Goal: Task Accomplishment & Management: Use online tool/utility

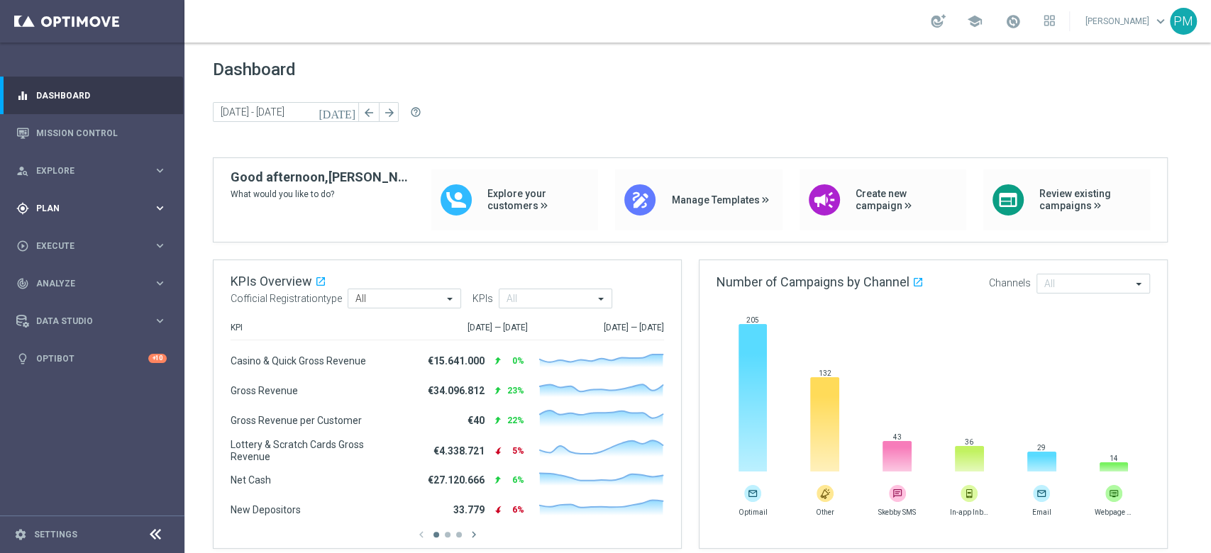
click at [62, 206] on span "Plan" at bounding box center [94, 208] width 117 height 9
click at [62, 280] on span "Templates" at bounding box center [88, 280] width 101 height 9
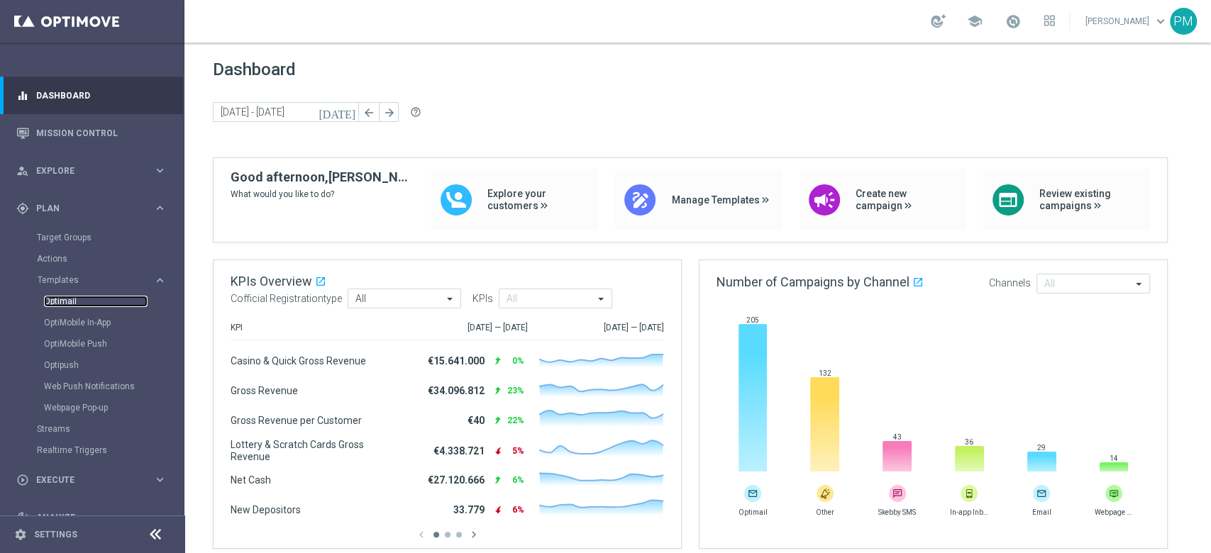
click at [62, 306] on link "Optimail" at bounding box center [96, 301] width 104 height 11
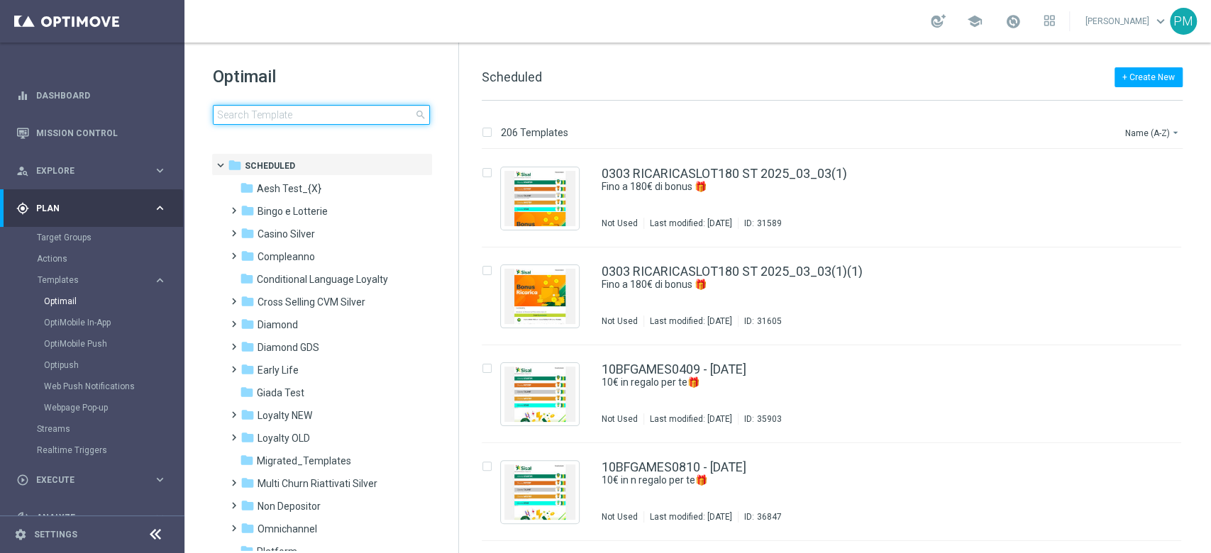
click at [350, 111] on input at bounding box center [321, 115] width 217 height 20
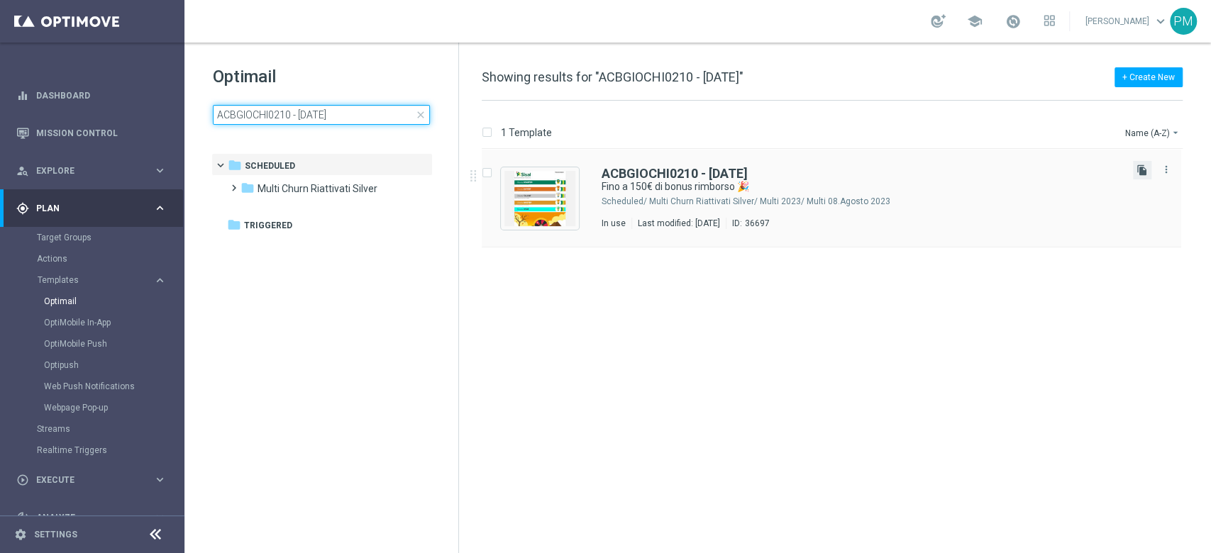
type input "ACBGIOCHI0210 - [DATE]"
click at [1141, 175] on icon "file_copy" at bounding box center [1141, 170] width 11 height 11
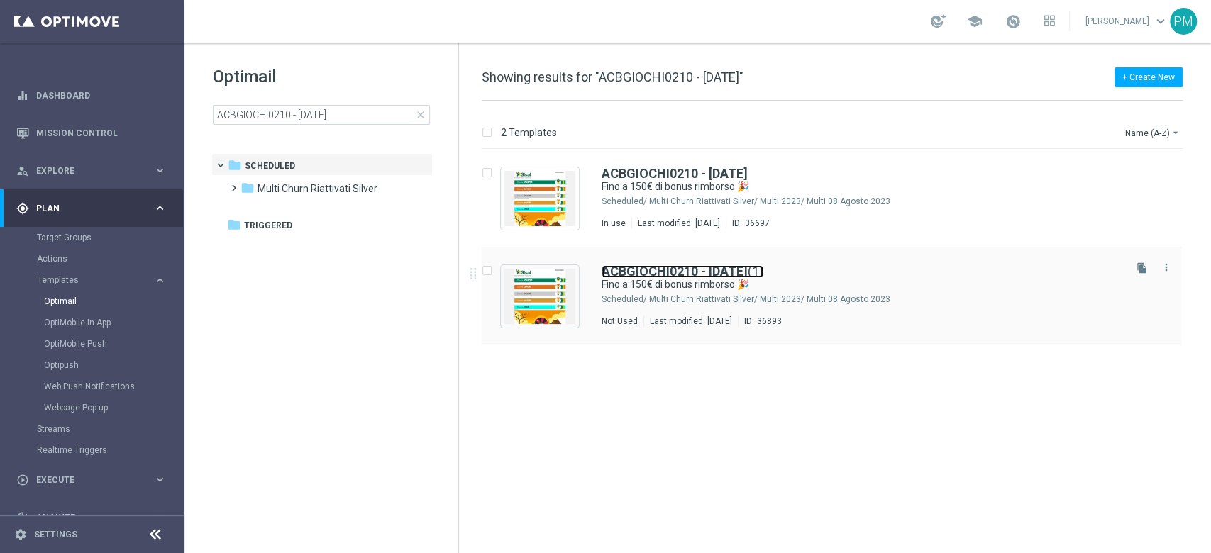
click at [678, 272] on b "ACBGIOCHI0210 - [DATE]" at bounding box center [675, 271] width 146 height 15
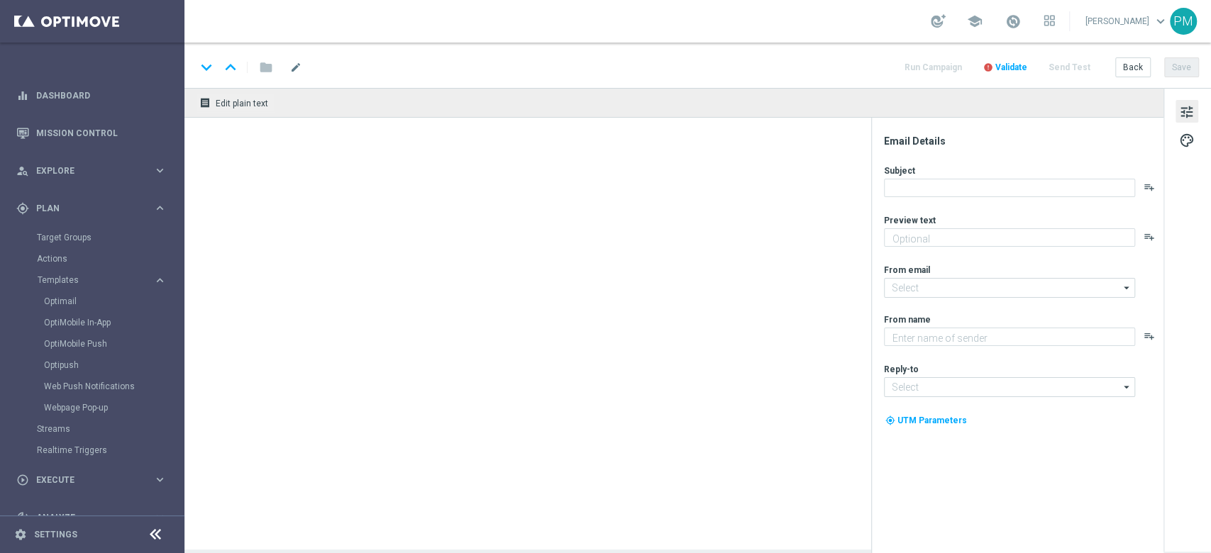
type textarea "Curioso di saperne di più?"
type input "[EMAIL_ADDRESS][DOMAIN_NAME]"
type textarea "Sisal"
type input "[EMAIL_ADDRESS][DOMAIN_NAME]"
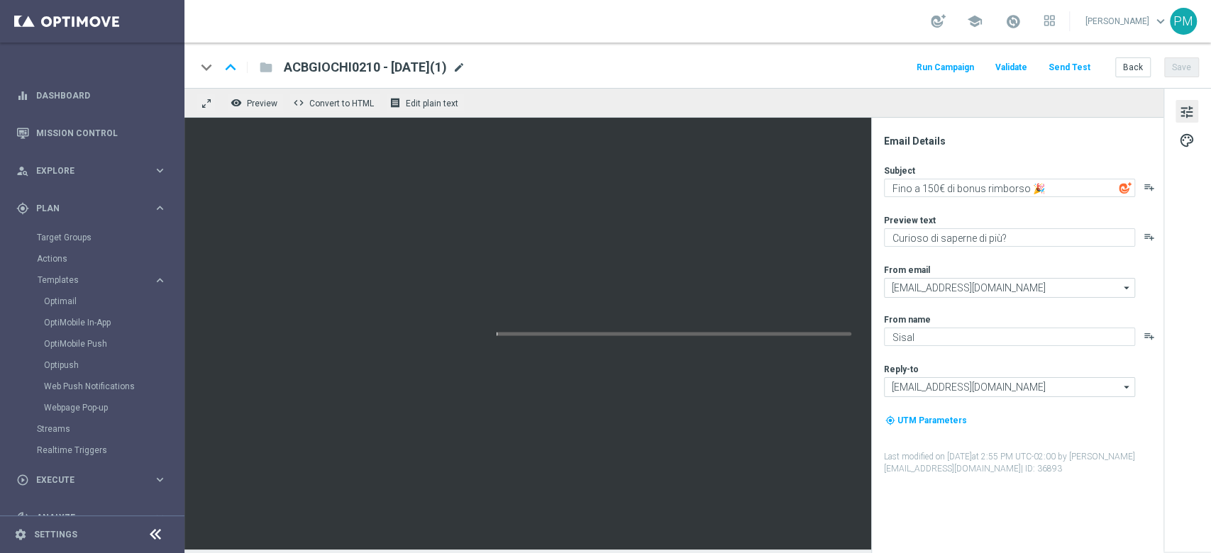
click at [465, 67] on span "mode_edit" at bounding box center [459, 67] width 13 height 13
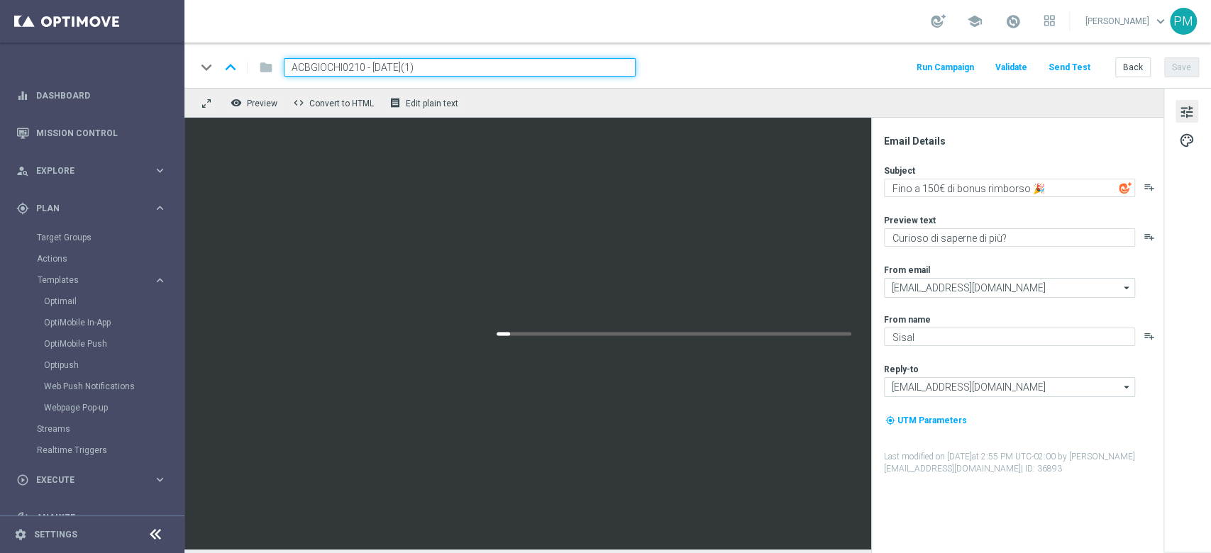
click at [332, 65] on input "ACBGIOCHI0210 - [DATE](1)" at bounding box center [460, 67] width 352 height 18
paste input "CBGIOCHI091025"
click at [460, 65] on input "CBGIOCHI091025 - [DATE](1)" at bounding box center [460, 67] width 352 height 18
type input "CBGIOCHI091025 - [DATE]"
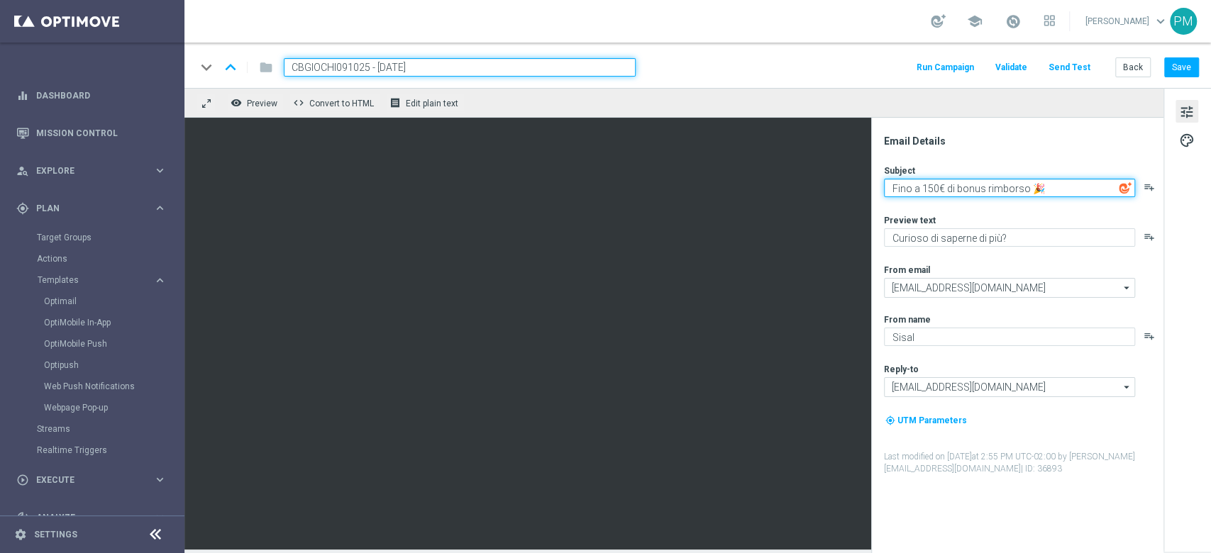
click at [933, 186] on textarea "Fino a 150€ di bonus rimborso 🎉" at bounding box center [1009, 188] width 251 height 18
type textarea "Fino a 15€ di bonus rimborso 🎉"
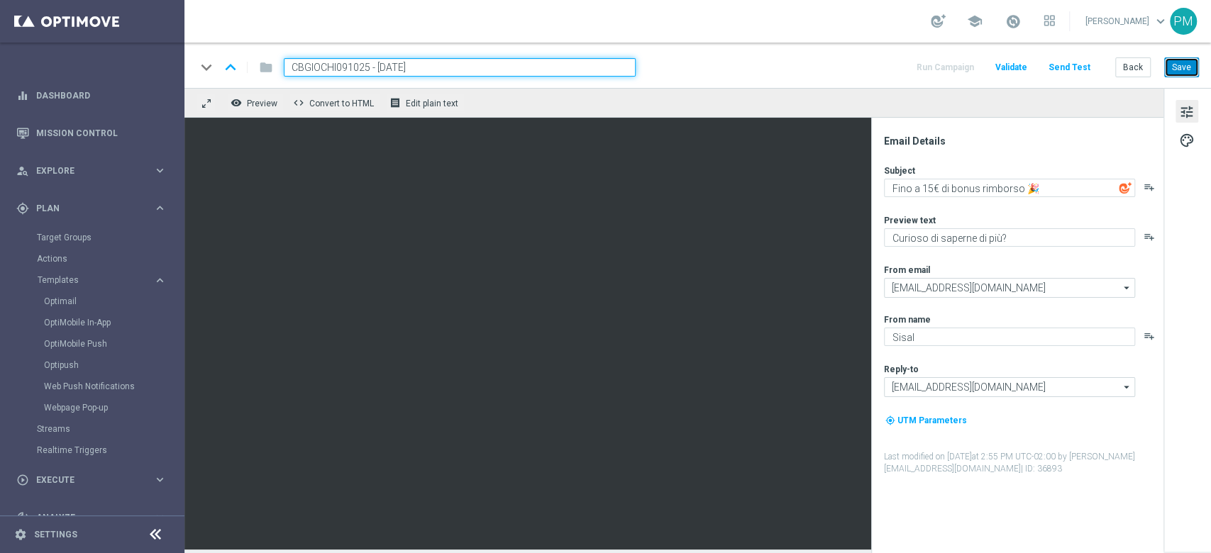
click at [1180, 72] on button "Save" at bounding box center [1181, 67] width 35 height 20
click at [487, 68] on input "CBGIOCHI091025 - [DATE]" at bounding box center [460, 67] width 352 height 18
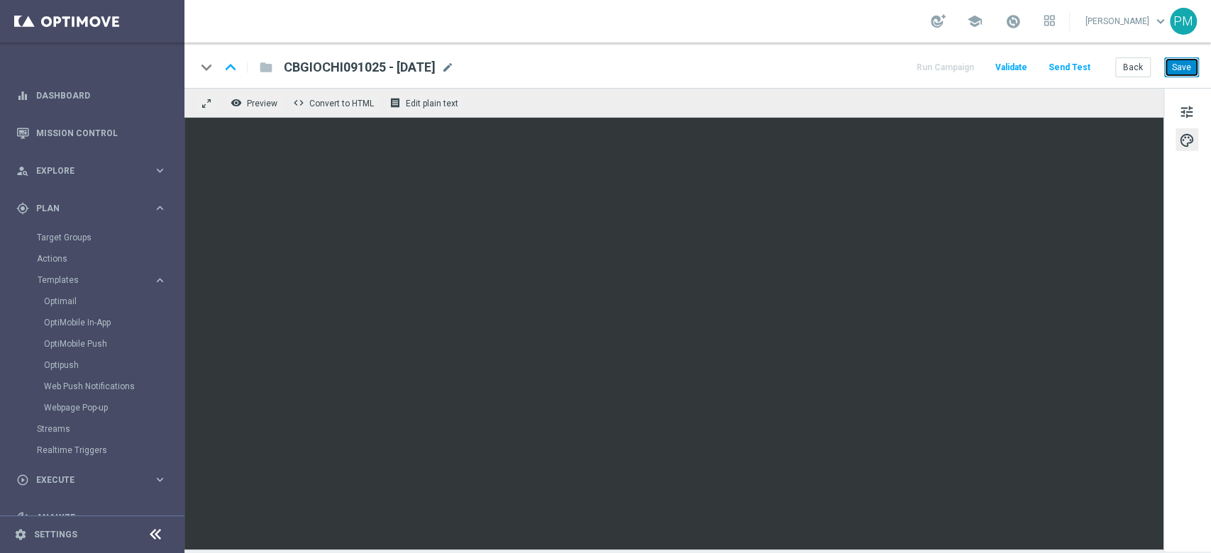
click at [1190, 72] on button "Save" at bounding box center [1181, 67] width 35 height 20
click at [1181, 68] on button "Save" at bounding box center [1181, 67] width 35 height 20
click at [1170, 75] on button "Save" at bounding box center [1181, 67] width 35 height 20
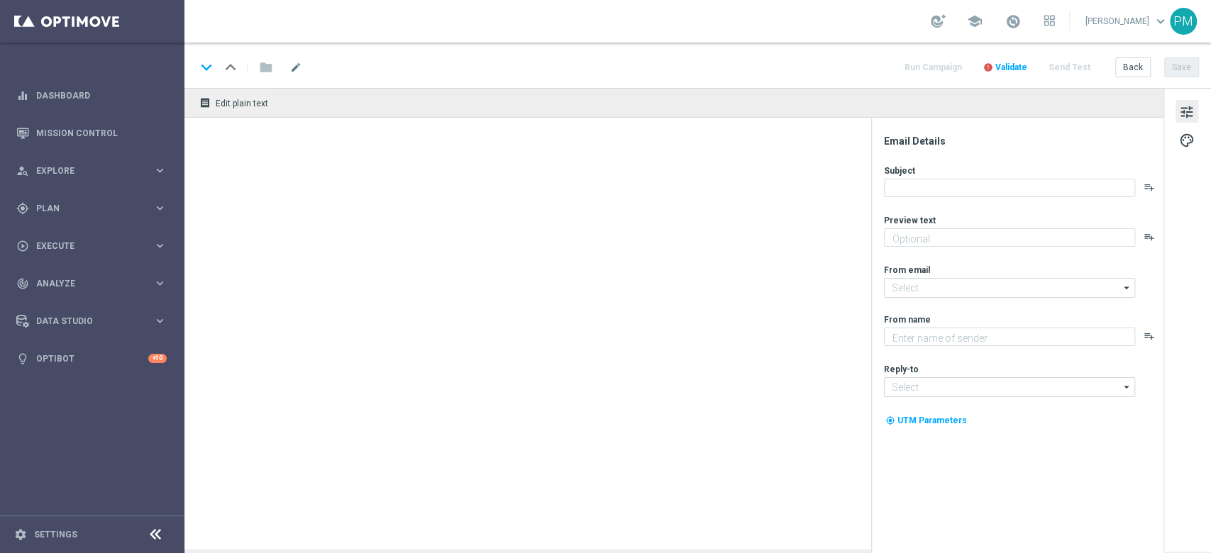
type textarea "Curioso di saperne di più?"
type input "[EMAIL_ADDRESS][DOMAIN_NAME]"
type textarea "Sisal"
type input "[EMAIL_ADDRESS][DOMAIN_NAME]"
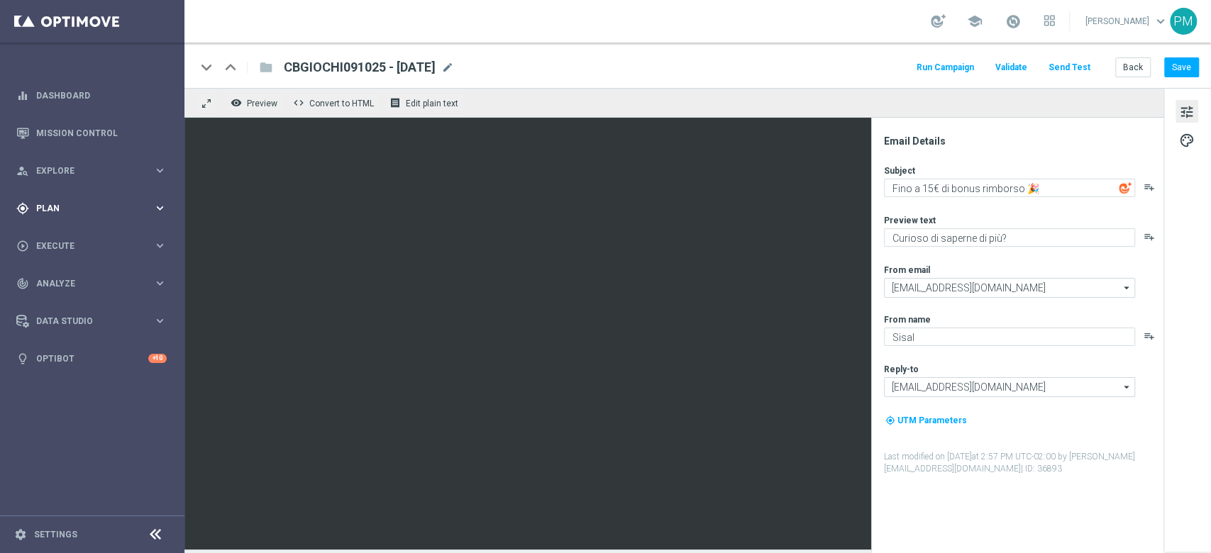
click at [76, 207] on span "Plan" at bounding box center [94, 208] width 117 height 9
click at [67, 277] on span "Templates" at bounding box center [88, 280] width 101 height 9
click at [67, 297] on link "Optimail" at bounding box center [96, 301] width 104 height 11
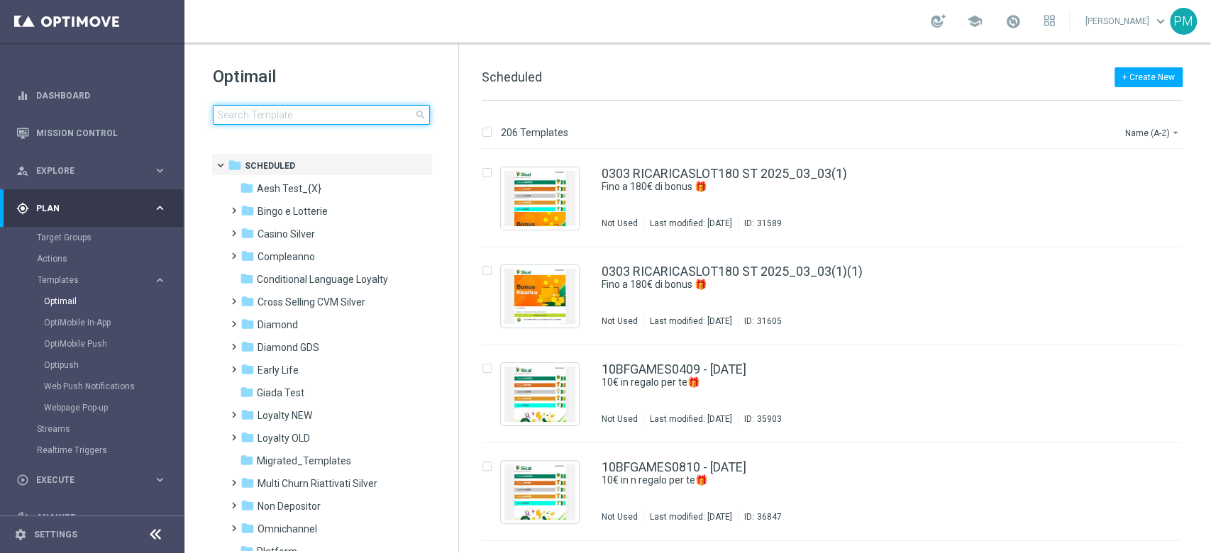
click at [336, 120] on input at bounding box center [321, 115] width 217 height 20
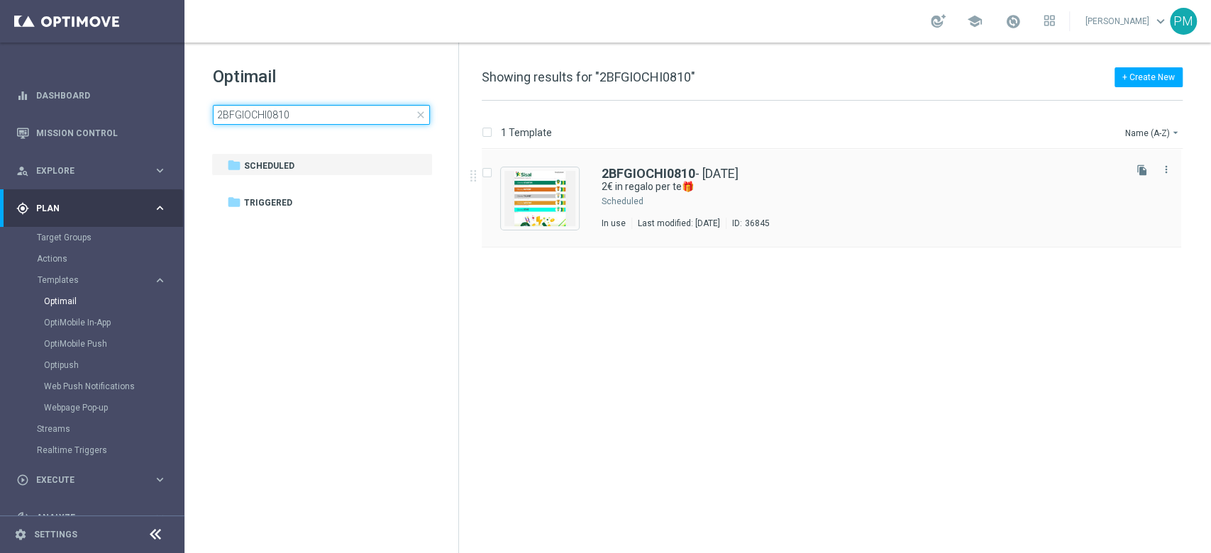
type input "2BFGIOCHI0810"
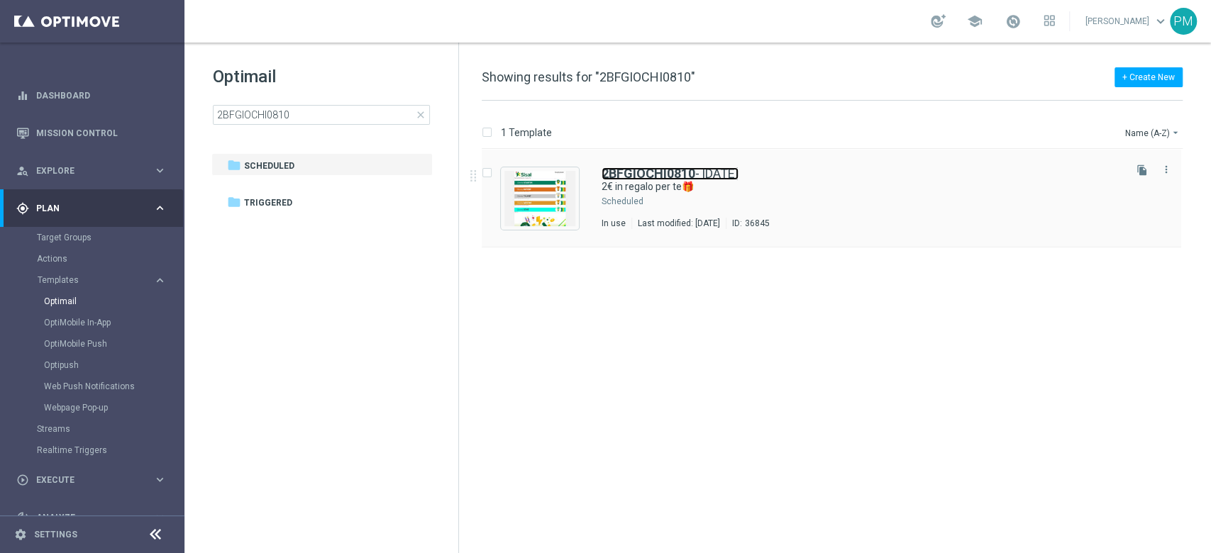
click at [636, 173] on b "2BFGIOCHI0810" at bounding box center [649, 173] width 94 height 15
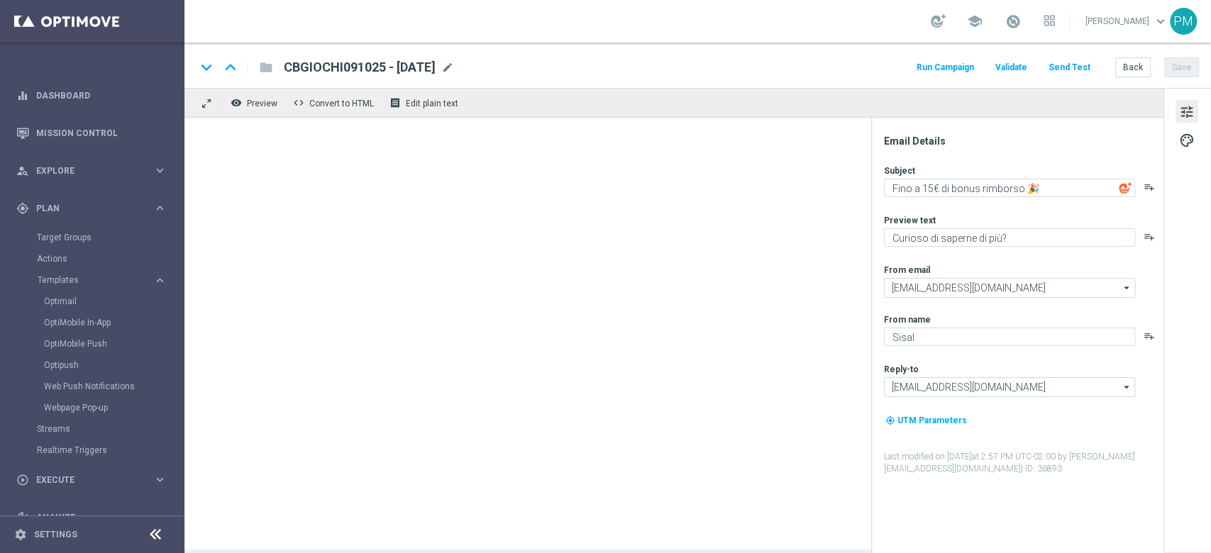
type textarea "2€ in regalo per te🎁"
type textarea "da usare su qualsiasi gioco!"
